Goal: Complete application form

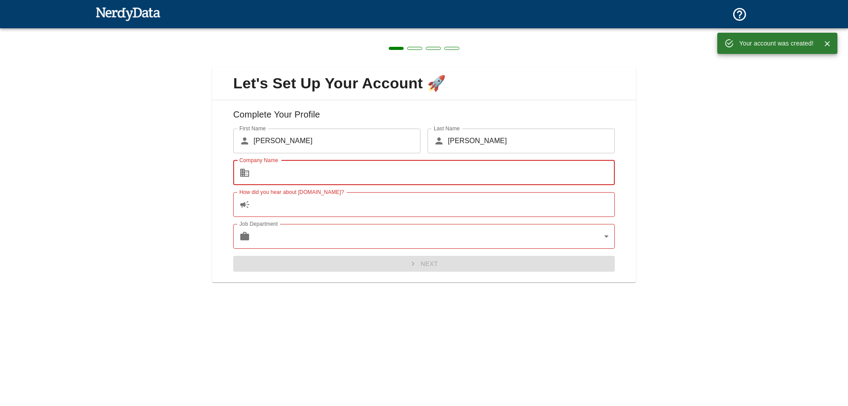
type input "web solution zone"
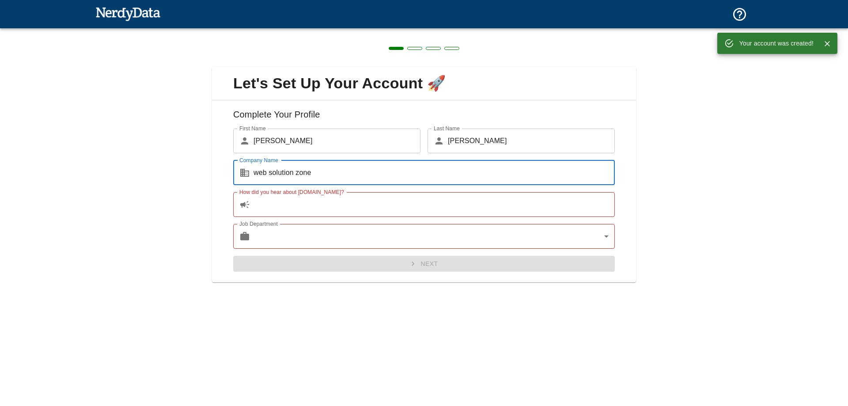
click at [338, 199] on input "How did you hear about [DOMAIN_NAME]?" at bounding box center [434, 204] width 361 height 25
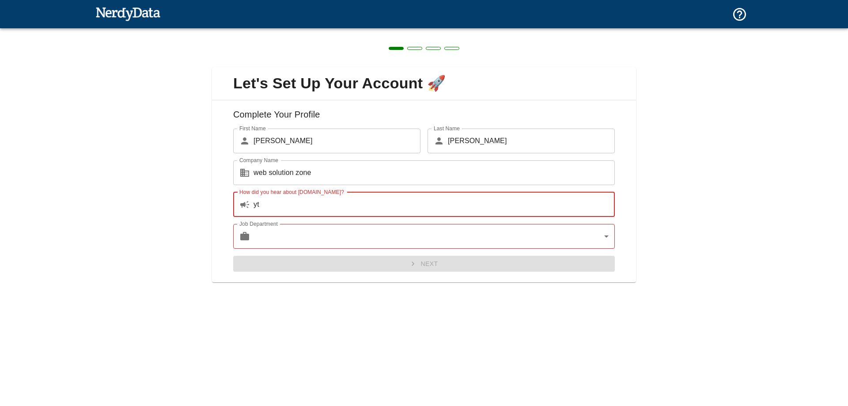
type input "yt"
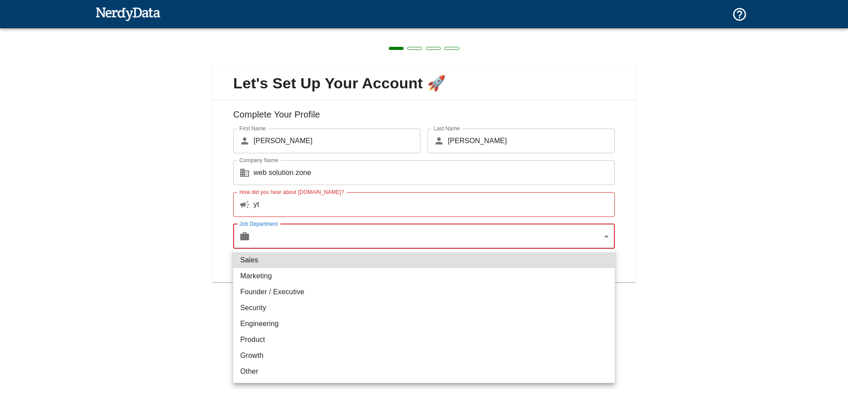
click at [302, 31] on body "Technologies Domains Pricing Products Create a Report Create a list of websites…" at bounding box center [424, 15] width 848 height 31
click at [285, 275] on li "Marketing" at bounding box center [424, 276] width 382 height 16
type input "marketing"
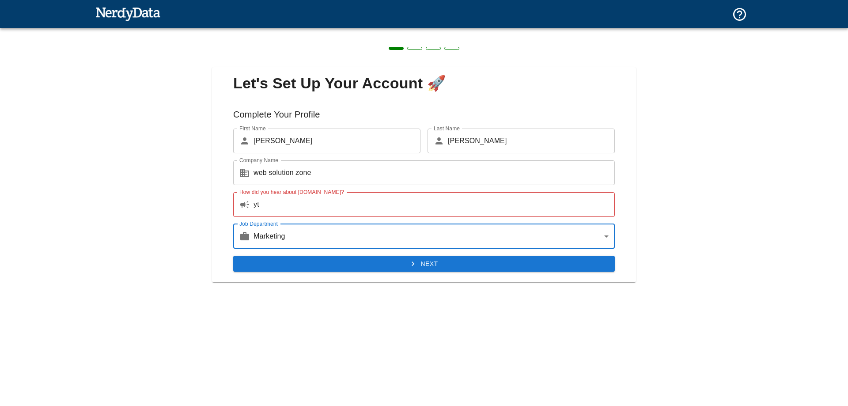
click at [391, 268] on button "Next" at bounding box center [424, 264] width 382 height 16
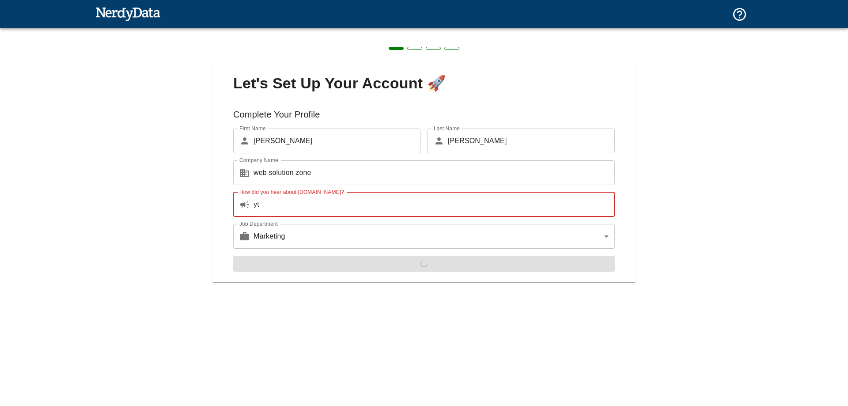
click at [347, 199] on input "yt" at bounding box center [434, 204] width 361 height 25
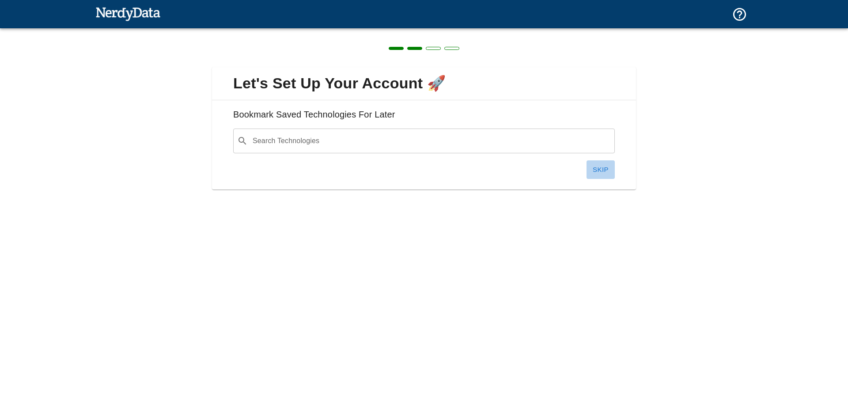
click at [602, 168] on button "Skip" at bounding box center [601, 169] width 28 height 19
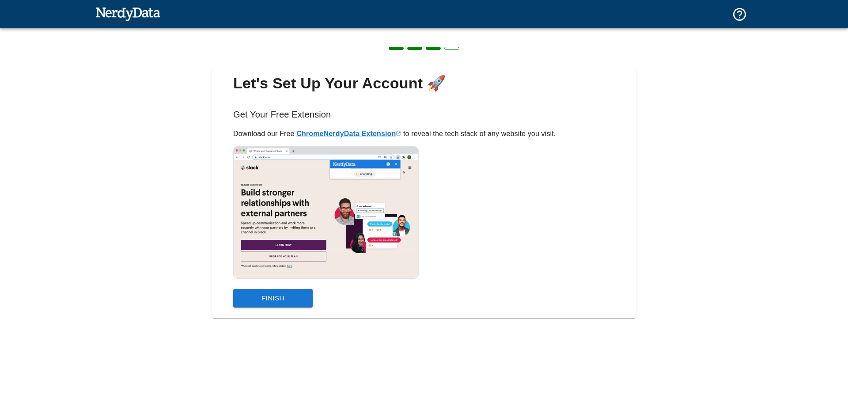
click at [294, 302] on button "Finish" at bounding box center [273, 298] width 80 height 19
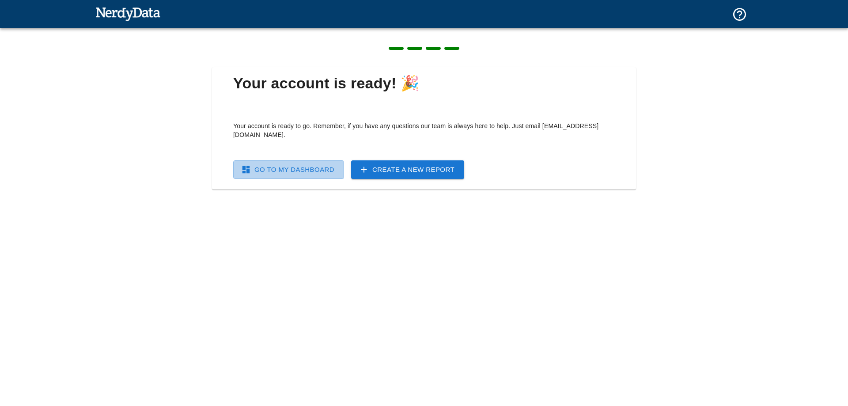
click at [322, 165] on link "Go To My Dashboard" at bounding box center [288, 169] width 111 height 19
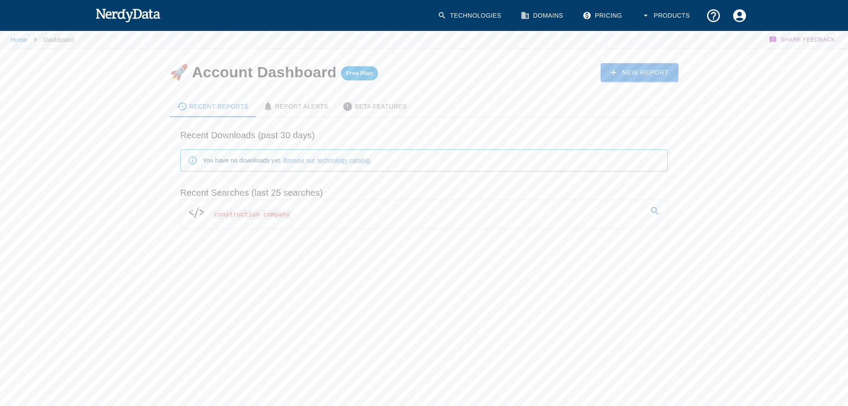
click at [262, 211] on span "construction company" at bounding box center [252, 214] width 79 height 9
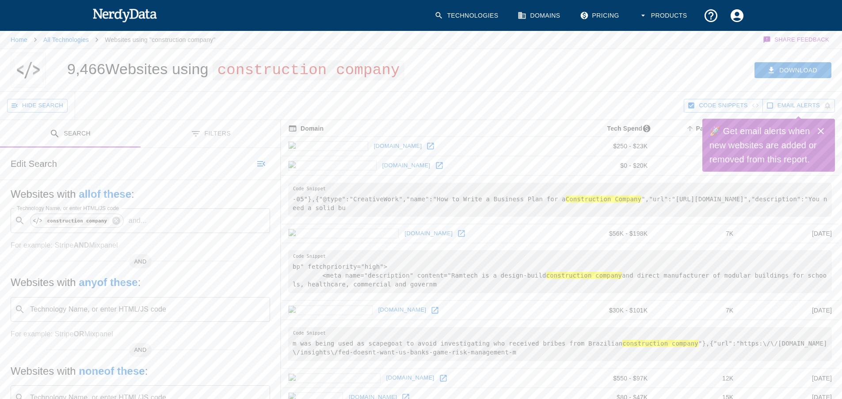
click at [820, 129] on icon "Close" at bounding box center [820, 131] width 11 height 11
